Goal: Download file/media

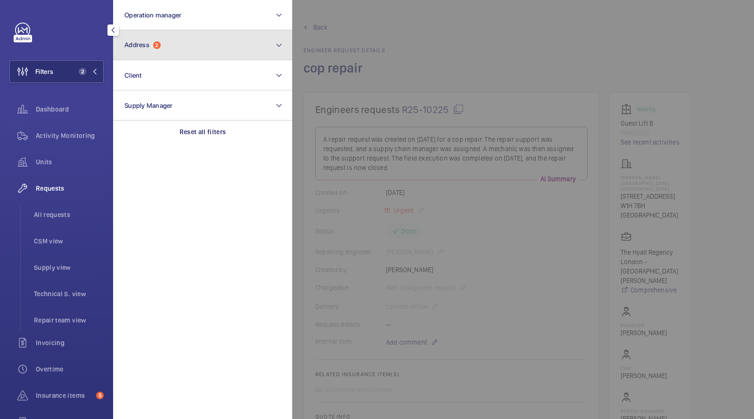
click at [150, 45] on span "Address 2" at bounding box center [142, 45] width 36 height 8
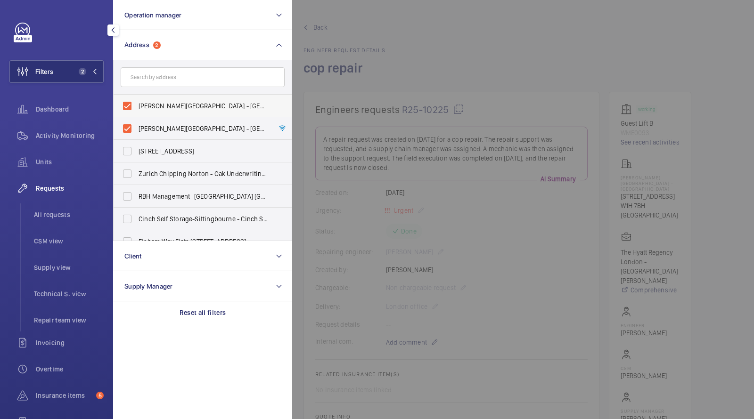
click at [158, 99] on label "[PERSON_NAME][GEOGRAPHIC_DATA] - [GEOGRAPHIC_DATA] - [GEOGRAPHIC_DATA][PERSON_N…" at bounding box center [196, 106] width 164 height 23
click at [137, 99] on input "[PERSON_NAME][GEOGRAPHIC_DATA] - [GEOGRAPHIC_DATA] - [GEOGRAPHIC_DATA][PERSON_N…" at bounding box center [127, 106] width 19 height 19
checkbox input "false"
click at [155, 133] on label "[PERSON_NAME][GEOGRAPHIC_DATA] - [GEOGRAPHIC_DATA] - [STREET_ADDRESS]" at bounding box center [196, 128] width 164 height 23
click at [137, 133] on input "[PERSON_NAME][GEOGRAPHIC_DATA] - [GEOGRAPHIC_DATA] - [STREET_ADDRESS]" at bounding box center [127, 128] width 19 height 19
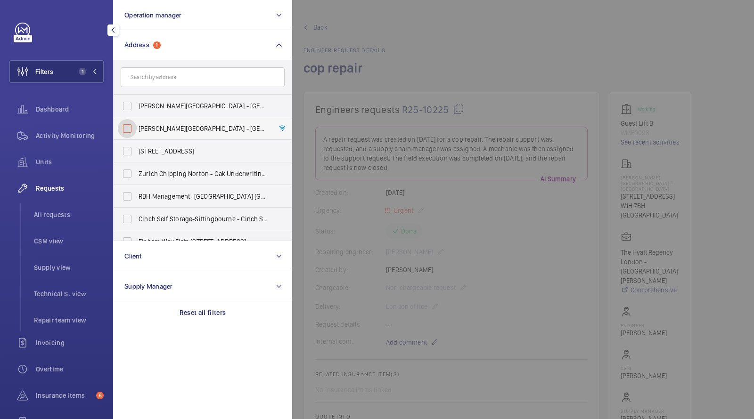
checkbox input "false"
click at [155, 83] on input "text" at bounding box center [203, 77] width 164 height 20
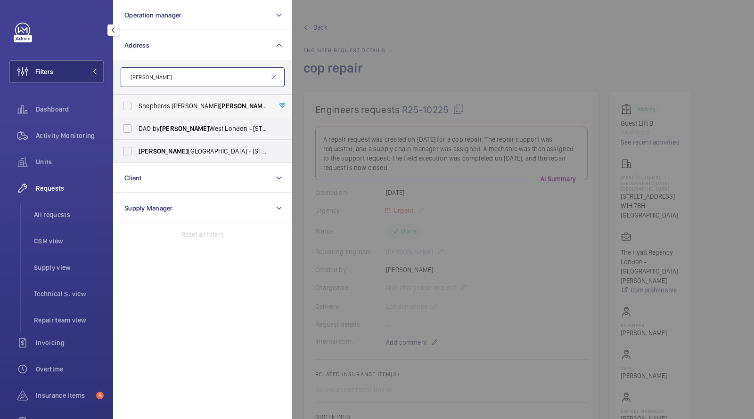
type input "[PERSON_NAME]"
click at [172, 105] on span "[GEOGRAPHIC_DATA][PERSON_NAME][PERSON_NAME] - [PERSON_NAME][GEOGRAPHIC_DATA][PE…" at bounding box center [204, 105] width 130 height 9
click at [137, 105] on input "[GEOGRAPHIC_DATA][PERSON_NAME][PERSON_NAME] - [PERSON_NAME][GEOGRAPHIC_DATA][PE…" at bounding box center [127, 106] width 19 height 19
checkbox input "true"
click at [73, 150] on nav "Dashboard Activity Monitoring Units Requests All requests CSM view Supply view …" at bounding box center [56, 294] width 94 height 392
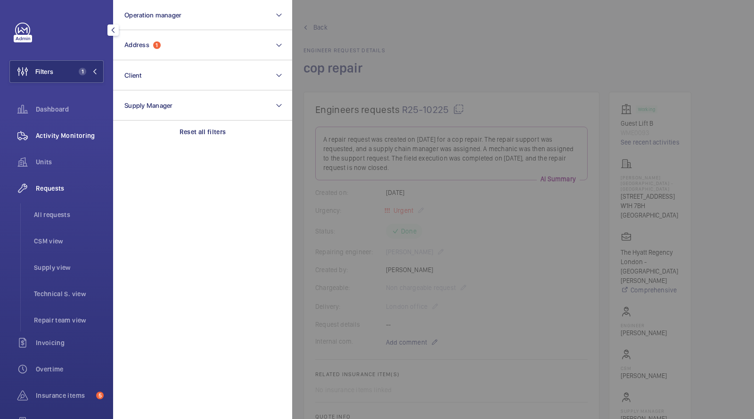
click at [73, 147] on div "Activity Monitoring" at bounding box center [56, 137] width 94 height 26
click at [84, 131] on span "Activity Monitoring" at bounding box center [70, 135] width 68 height 9
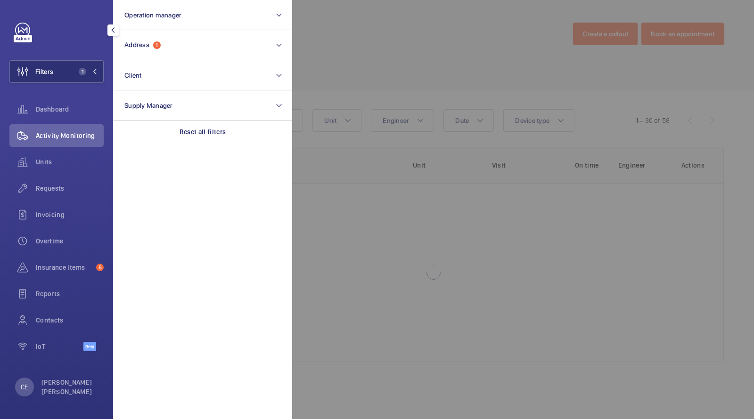
click at [417, 50] on div at bounding box center [669, 209] width 754 height 419
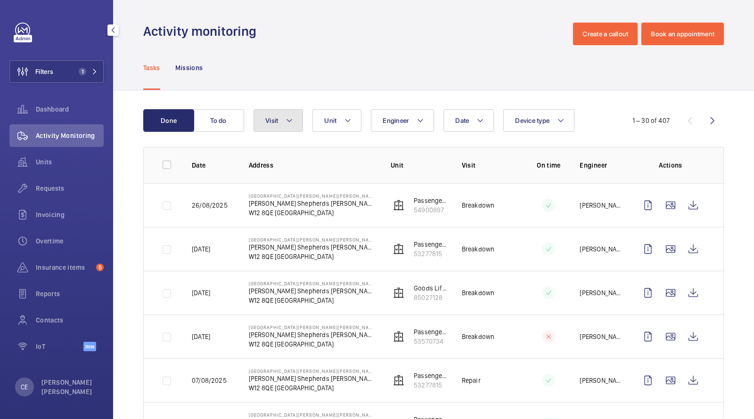
click at [290, 125] on mat-icon at bounding box center [289, 120] width 8 height 11
type input "REPAI"
click at [284, 180] on span "Repair" at bounding box center [344, 184] width 130 height 9
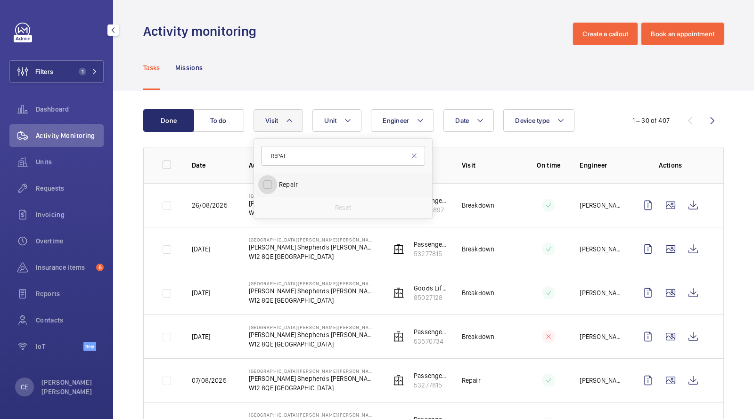
click at [277, 180] on input "Repair" at bounding box center [267, 184] width 19 height 19
checkbox input "true"
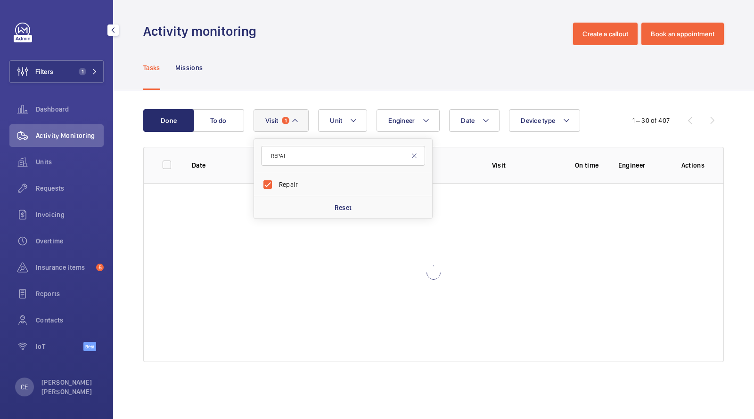
click at [297, 77] on div "Tasks Missions" at bounding box center [433, 67] width 580 height 45
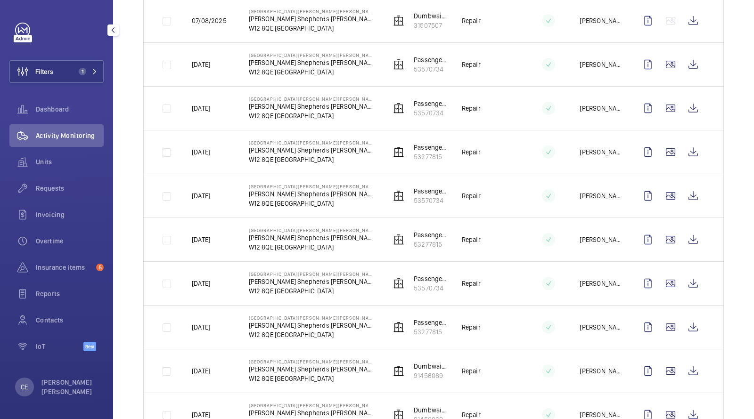
scroll to position [310, 0]
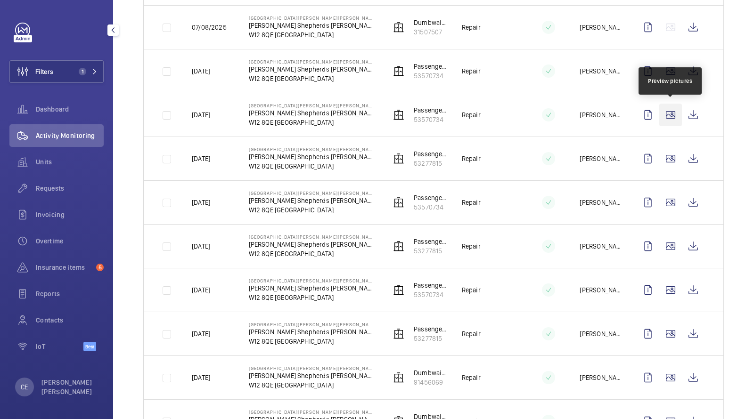
click at [677, 120] on wm-front-icon-button at bounding box center [670, 115] width 23 height 23
click at [695, 116] on wm-front-icon-button at bounding box center [693, 115] width 23 height 23
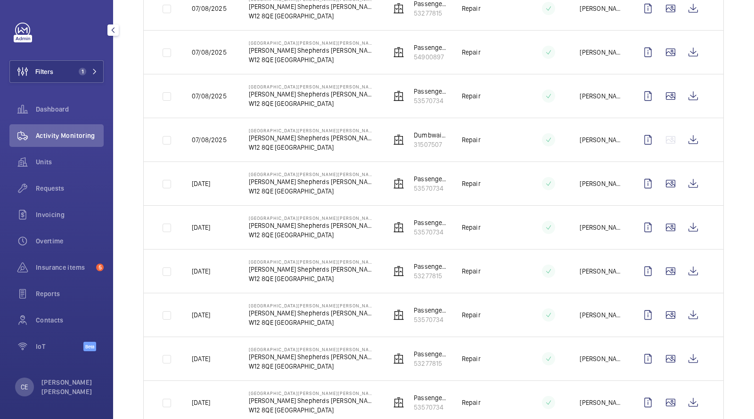
scroll to position [139, 0]
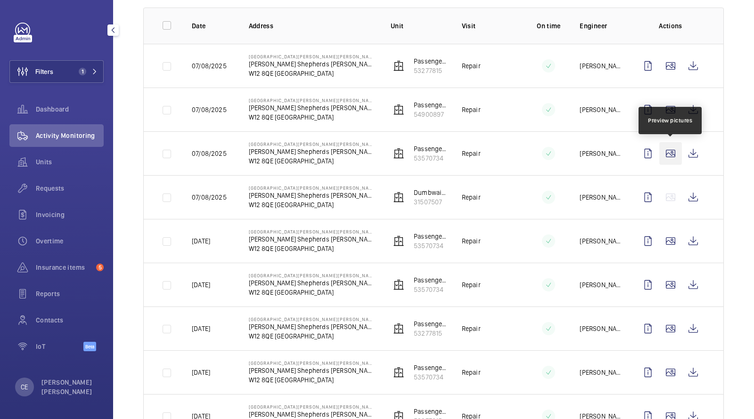
click at [668, 149] on wm-front-icon-button at bounding box center [670, 153] width 23 height 23
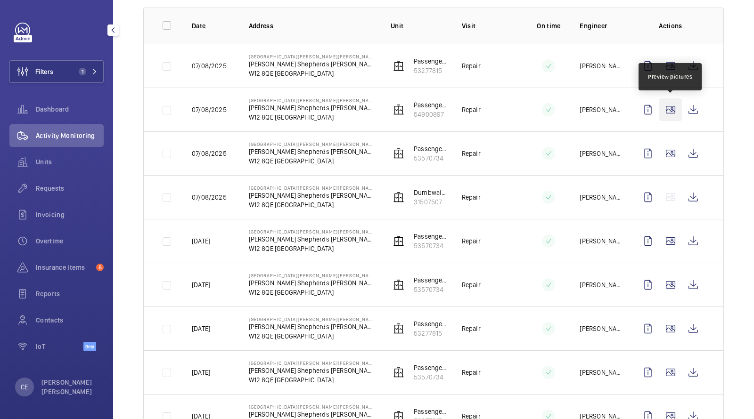
click at [670, 117] on wm-front-icon-button at bounding box center [670, 109] width 23 height 23
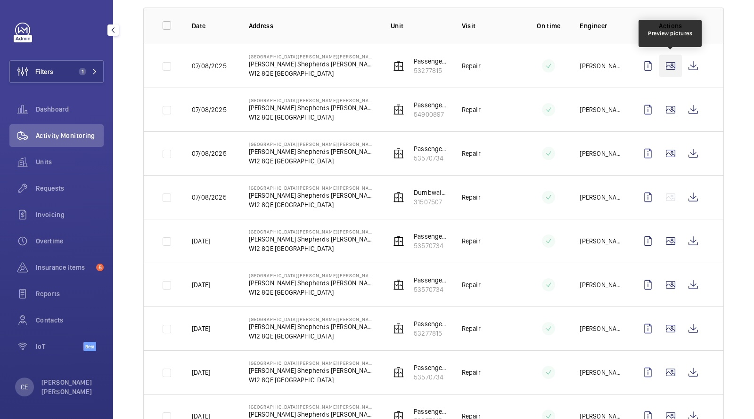
click at [680, 66] on wm-front-icon-button at bounding box center [670, 66] width 23 height 23
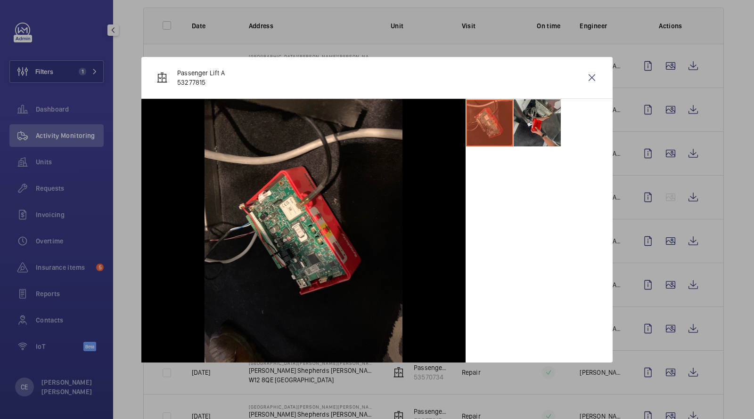
click at [524, 125] on li at bounding box center [536, 122] width 47 height 47
